Goal: Information Seeking & Learning: Learn about a topic

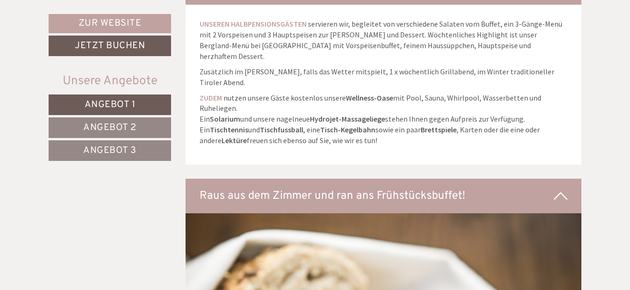
scroll to position [2292, 0]
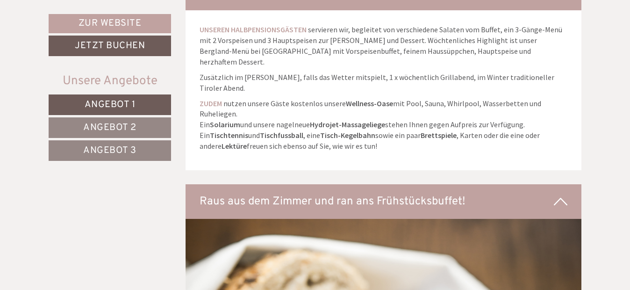
click at [86, 105] on span "Angebot 1" at bounding box center [110, 105] width 51 height 12
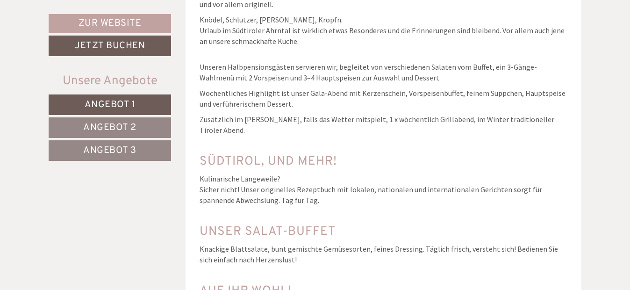
scroll to position [456, 0]
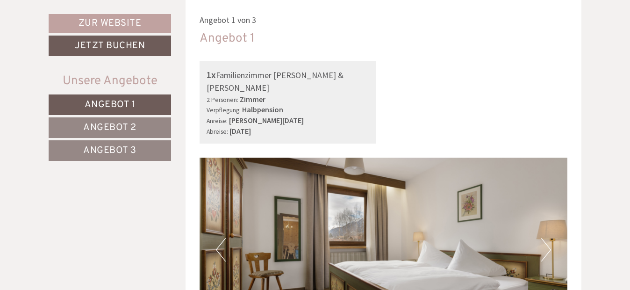
click at [93, 128] on span "Angebot 2" at bounding box center [109, 128] width 53 height 12
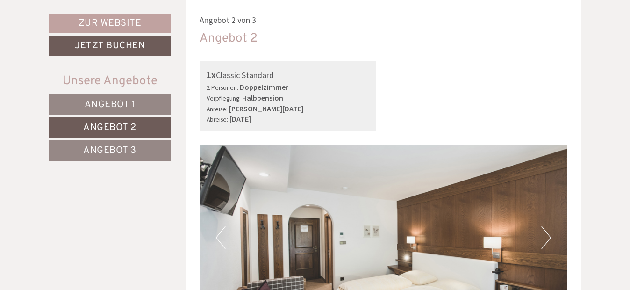
click at [101, 151] on span "Angebot 3" at bounding box center [109, 151] width 53 height 12
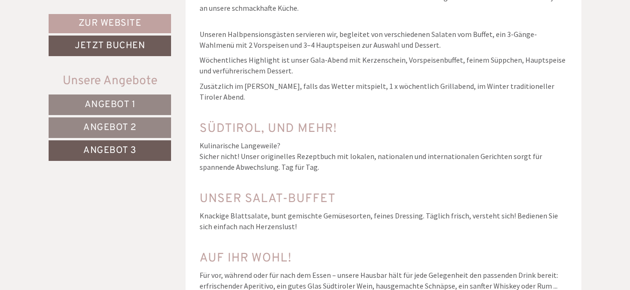
scroll to position [2186, 0]
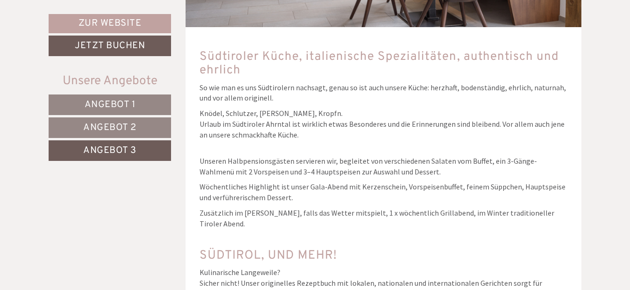
click at [127, 123] on span "Angebot 2" at bounding box center [109, 128] width 53 height 12
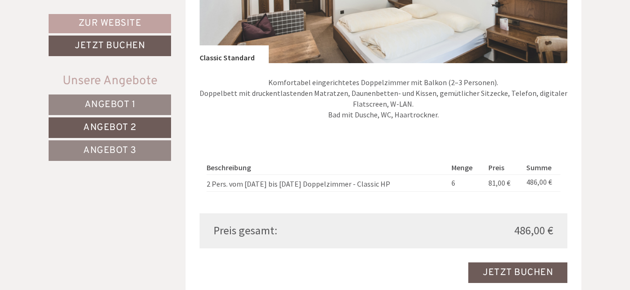
scroll to position [736, 0]
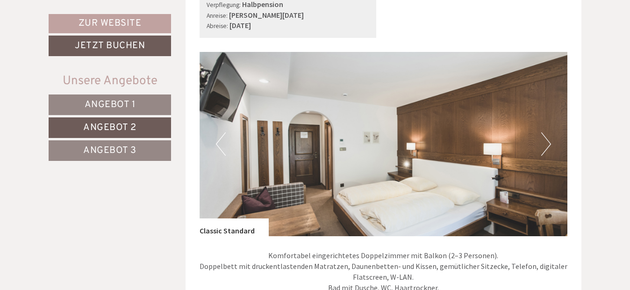
click at [112, 106] on span "Angebot 1" at bounding box center [110, 105] width 51 height 12
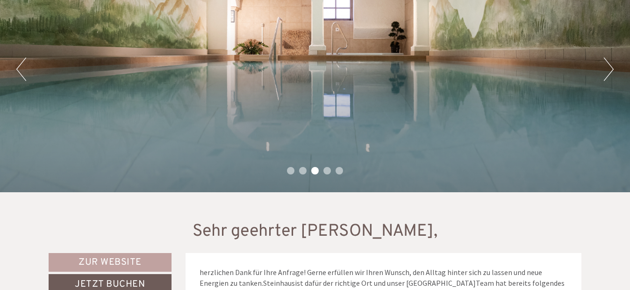
scroll to position [47, 0]
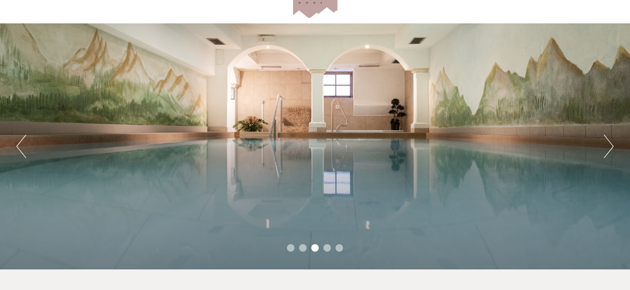
click at [614, 144] on div "Previous Next 1 2 3 4 5" at bounding box center [315, 146] width 630 height 246
click at [613, 148] on button "Next" at bounding box center [609, 146] width 10 height 23
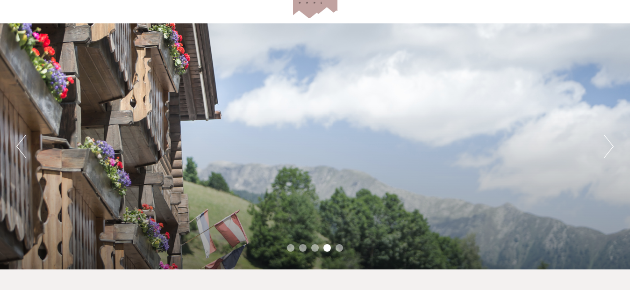
click at [609, 148] on button "Next" at bounding box center [609, 146] width 10 height 23
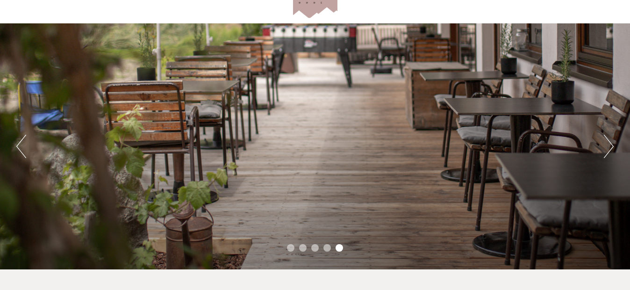
click at [610, 147] on button "Next" at bounding box center [609, 146] width 10 height 23
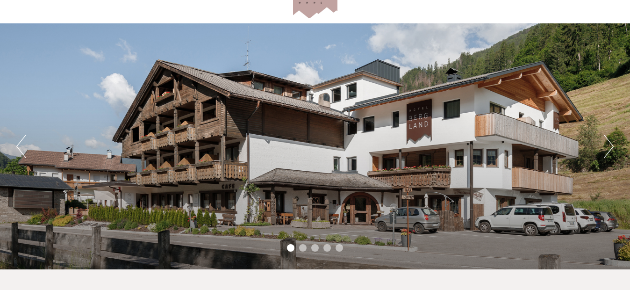
click at [610, 147] on button "Next" at bounding box center [609, 146] width 10 height 23
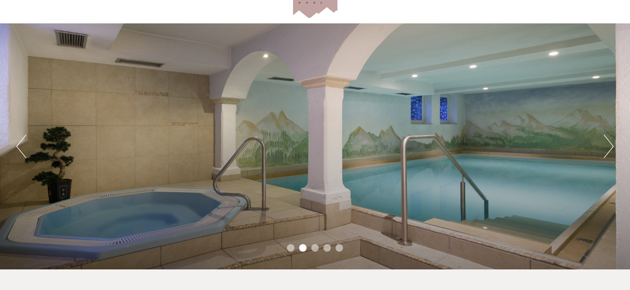
click at [610, 147] on button "Next" at bounding box center [609, 146] width 10 height 23
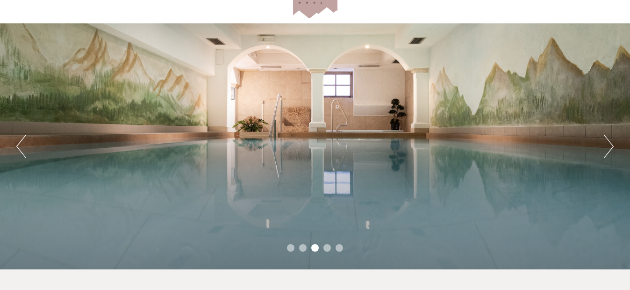
click at [610, 147] on button "Next" at bounding box center [609, 146] width 10 height 23
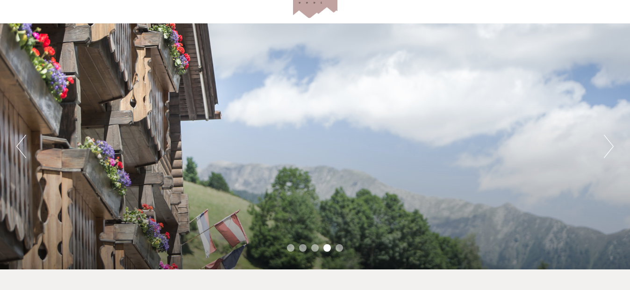
click at [15, 146] on div "Previous Next 1 2 3 4 5" at bounding box center [315, 146] width 630 height 246
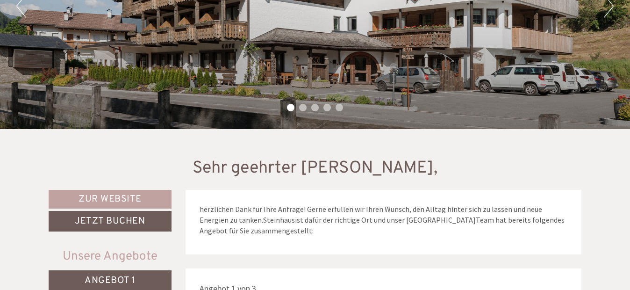
scroll to position [0, 0]
